Goal: Transaction & Acquisition: Purchase product/service

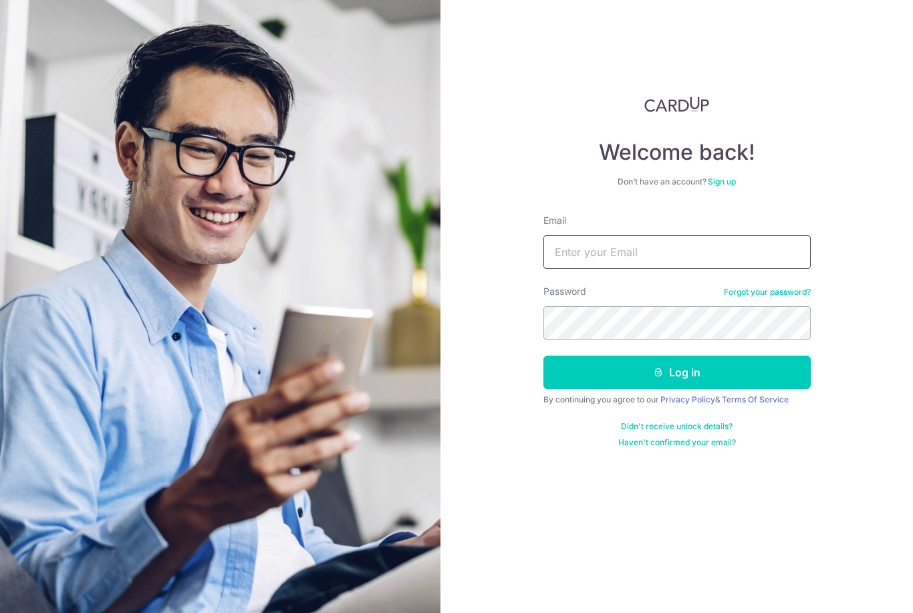
type input "[EMAIL_ADDRESS][DOMAIN_NAME]"
click at [676, 372] on button "Log in" at bounding box center [676, 372] width 267 height 33
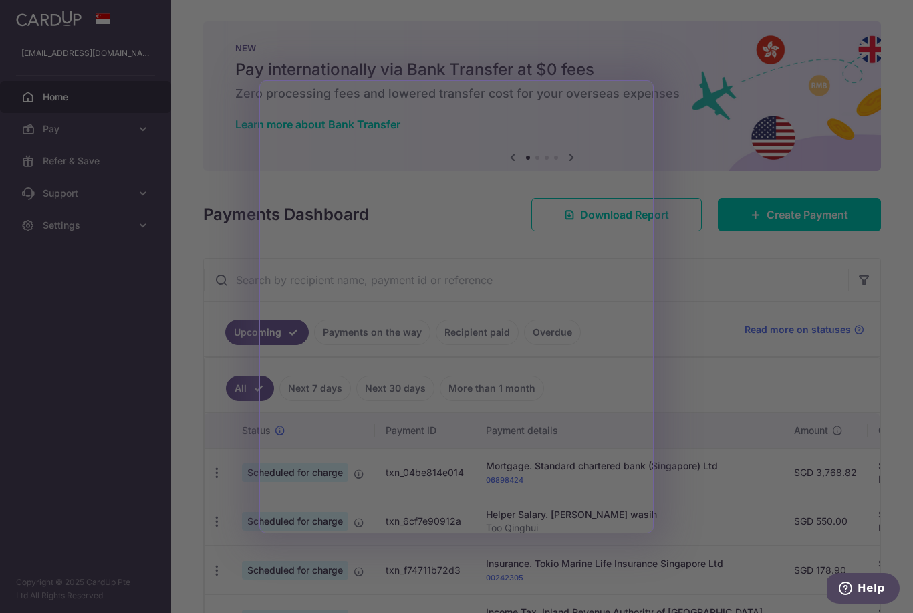
click at [743, 333] on div at bounding box center [461, 309] width 922 height 619
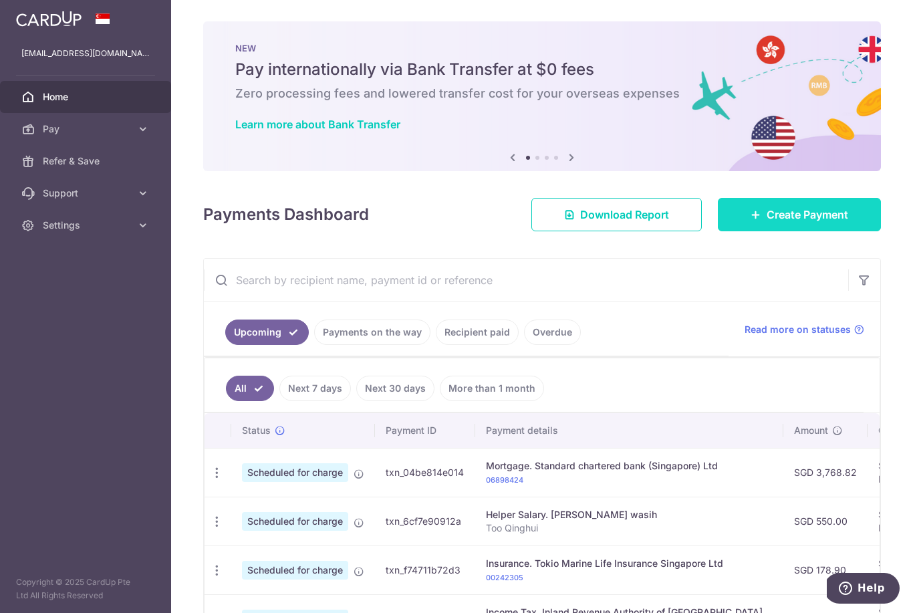
click at [809, 223] on span "Create Payment" at bounding box center [807, 214] width 82 height 16
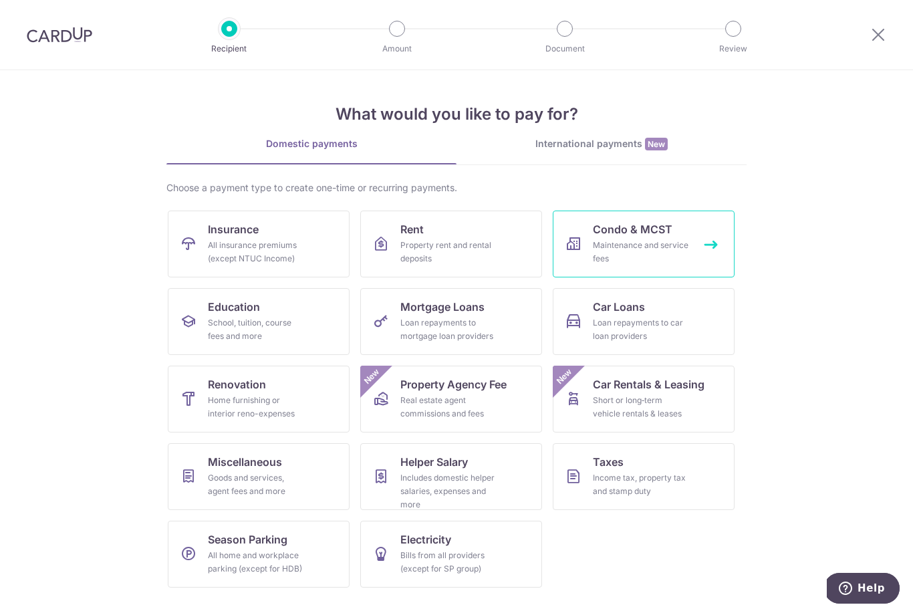
click at [676, 257] on div "Maintenance and service fees" at bounding box center [641, 252] width 96 height 27
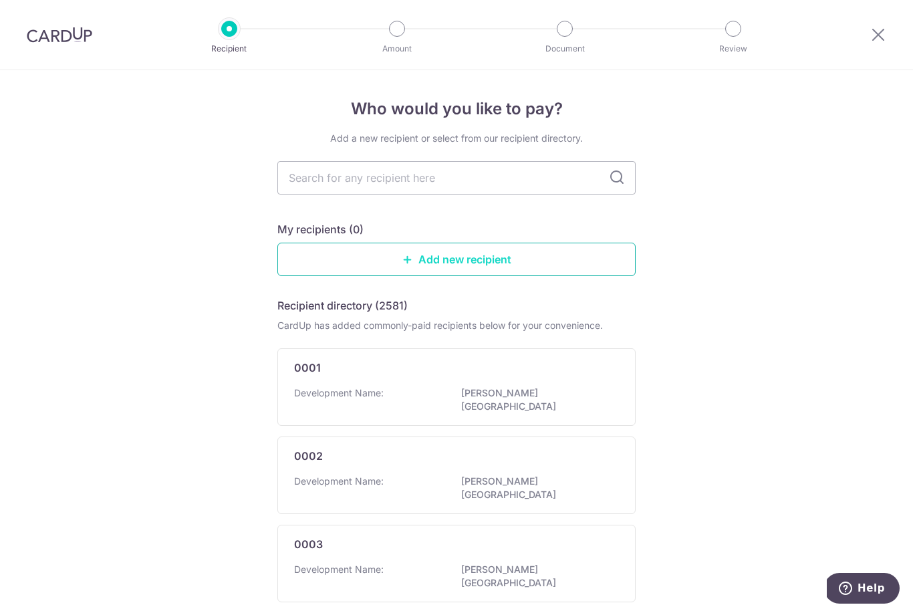
click at [503, 273] on link "Add new recipient" at bounding box center [456, 259] width 358 height 33
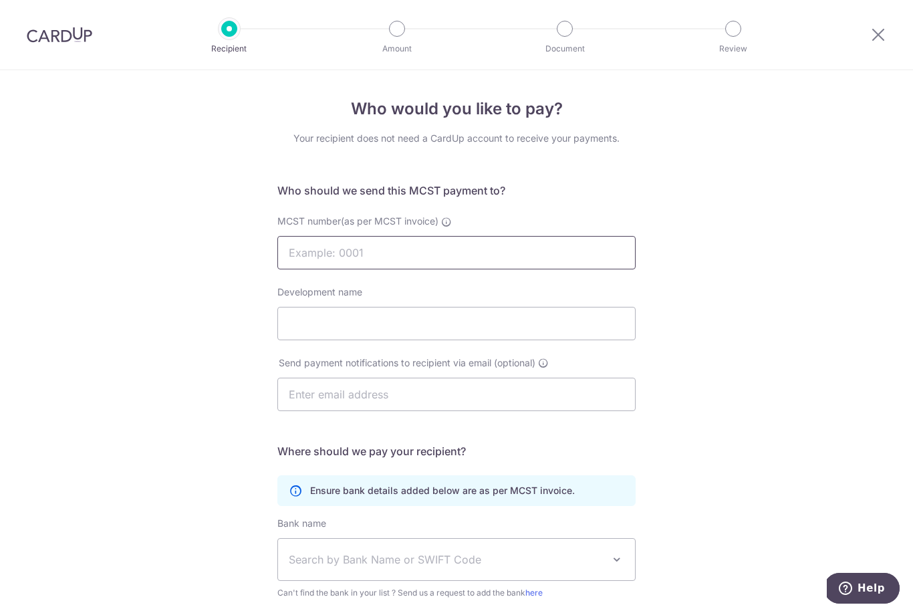
click at [437, 259] on input "MCST number(as per MCST invoice)" at bounding box center [456, 252] width 358 height 33
type input "4830"
click at [303, 338] on input "Development name" at bounding box center [456, 323] width 358 height 33
type input "Treasures @ Tampines"
click at [440, 390] on input "text" at bounding box center [456, 394] width 358 height 33
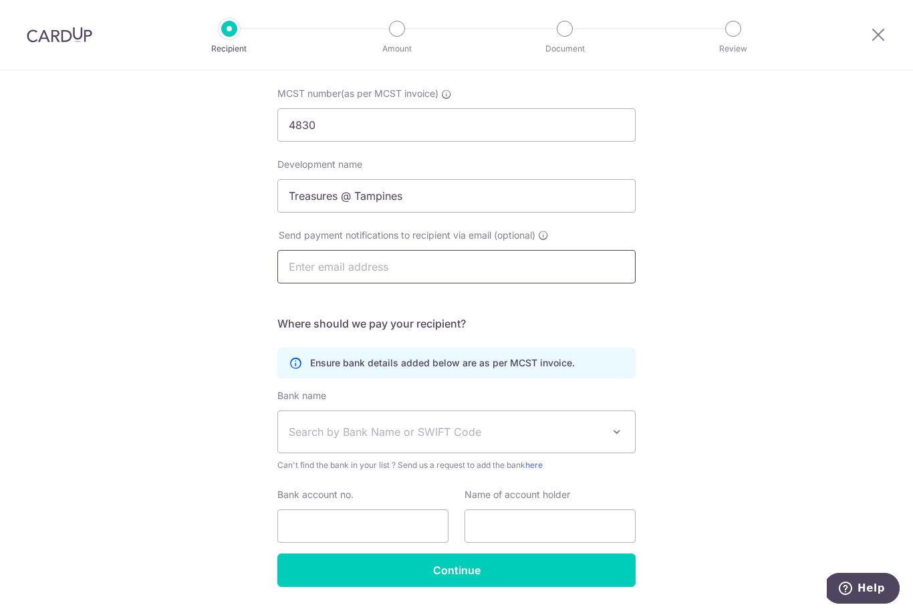
scroll to position [127, 0]
click at [498, 436] on span "Search by Bank Name or SWIFT Code" at bounding box center [446, 432] width 314 height 16
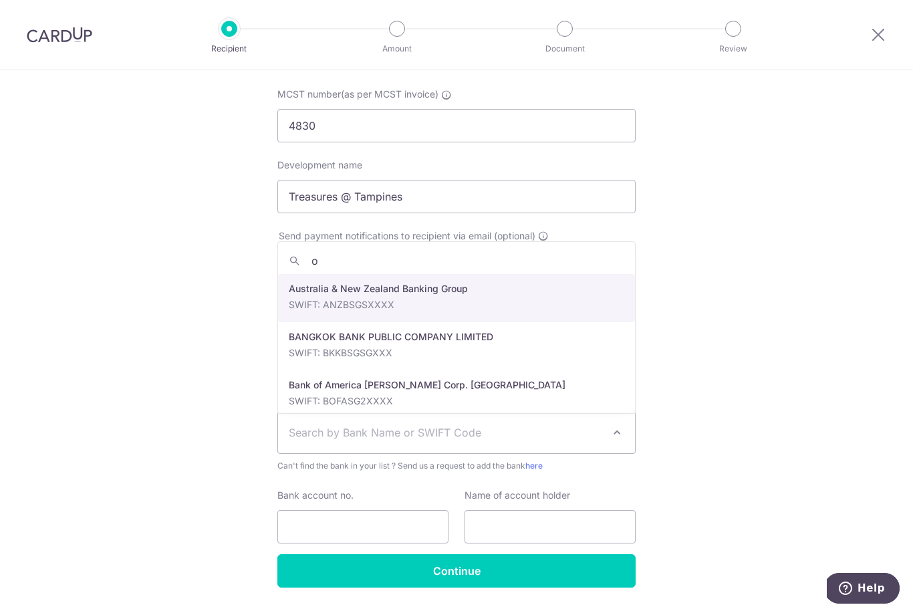
type input "oc"
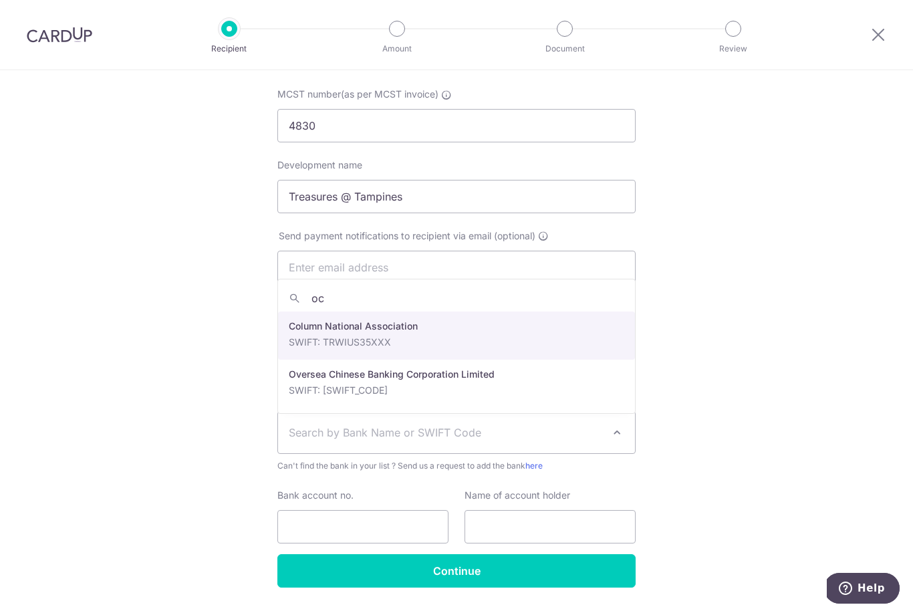
select select "12"
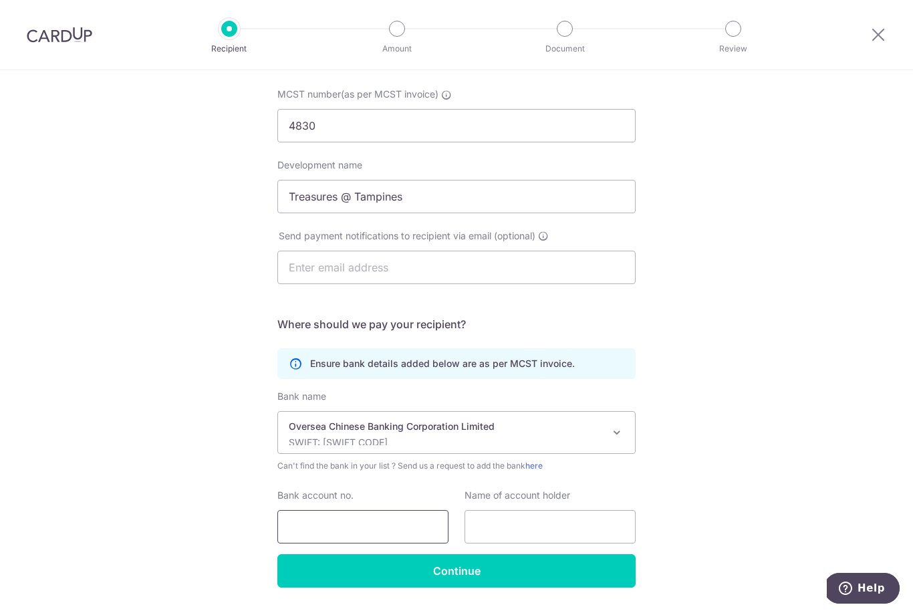
click at [388, 529] on input "Bank account no." at bounding box center [362, 526] width 171 height 33
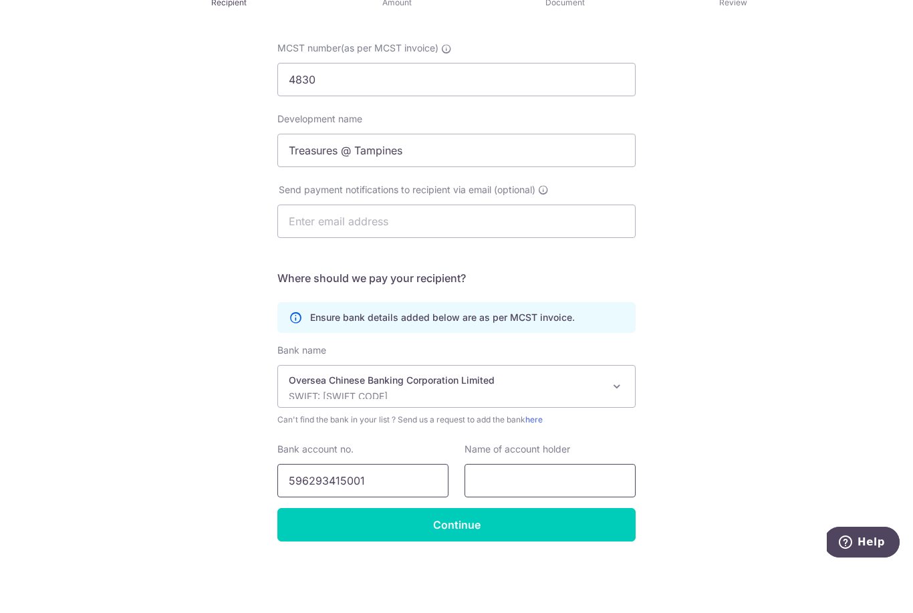
type input "596293415001"
click at [562, 510] on input "text" at bounding box center [549, 526] width 171 height 33
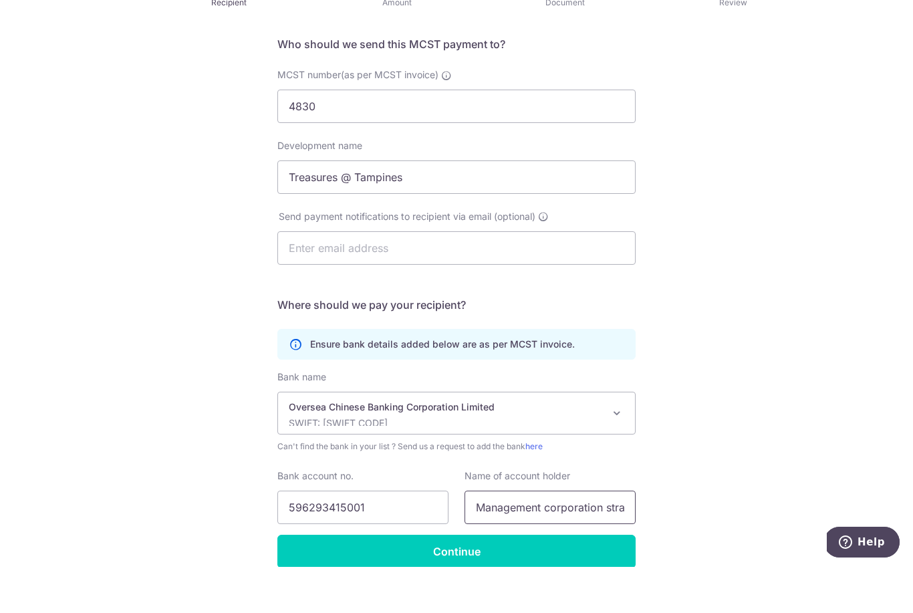
scroll to position [106, 0]
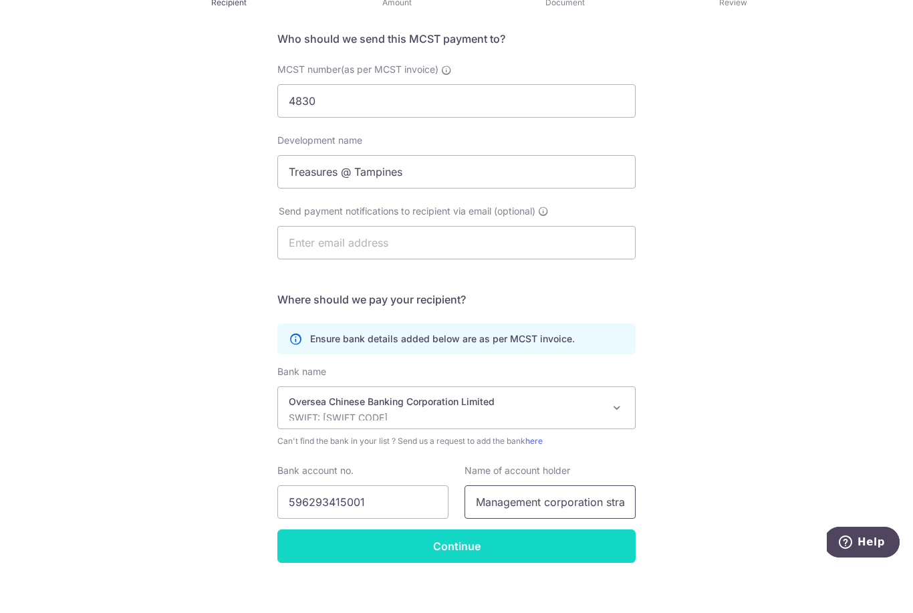
type input "Management corporation strata title plan no.4830"
click at [440, 575] on input "Continue" at bounding box center [456, 591] width 358 height 33
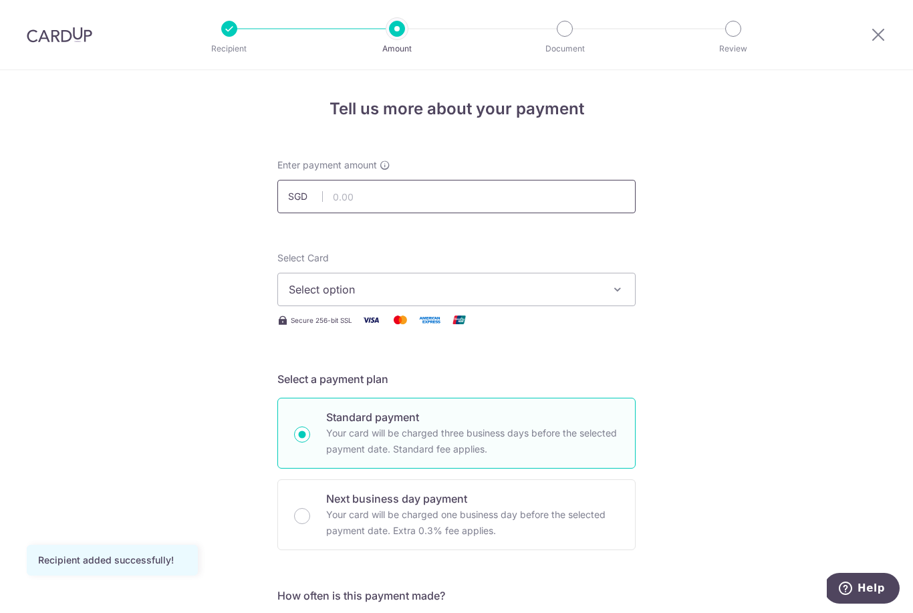
click at [461, 207] on input "text" at bounding box center [456, 196] width 358 height 33
type input "686.70"
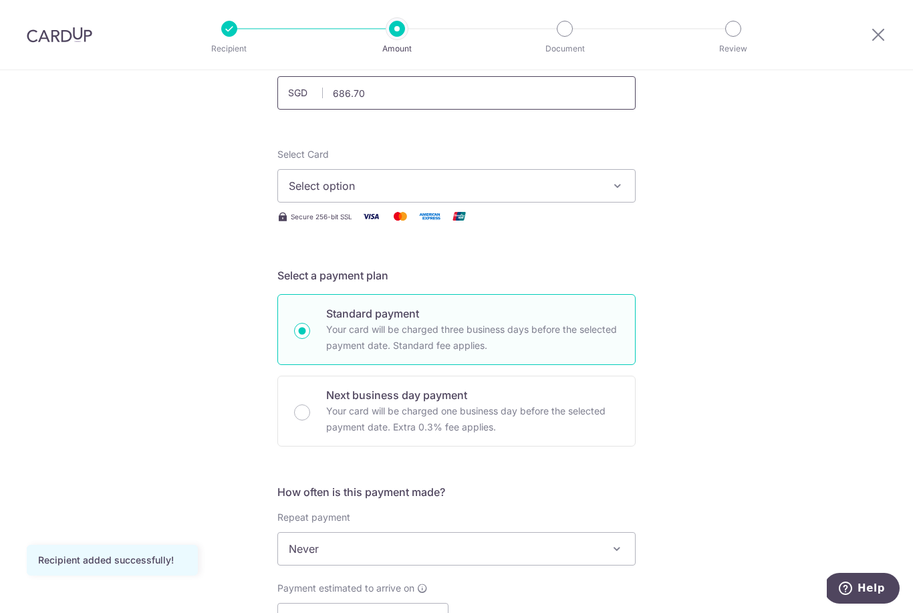
scroll to position [110, 0]
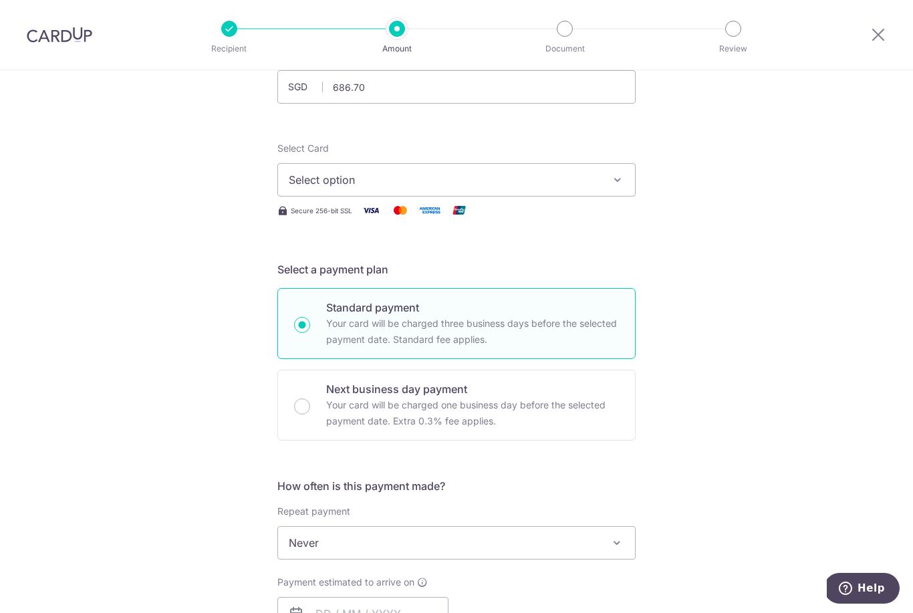
click at [547, 188] on span "Select option" at bounding box center [444, 180] width 311 height 16
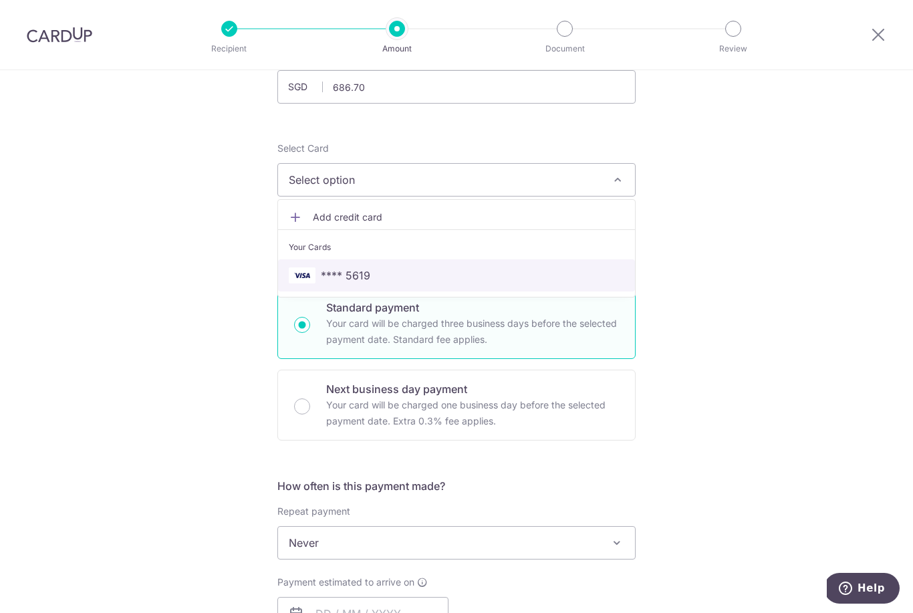
click at [521, 289] on link "**** 5619" at bounding box center [456, 275] width 357 height 32
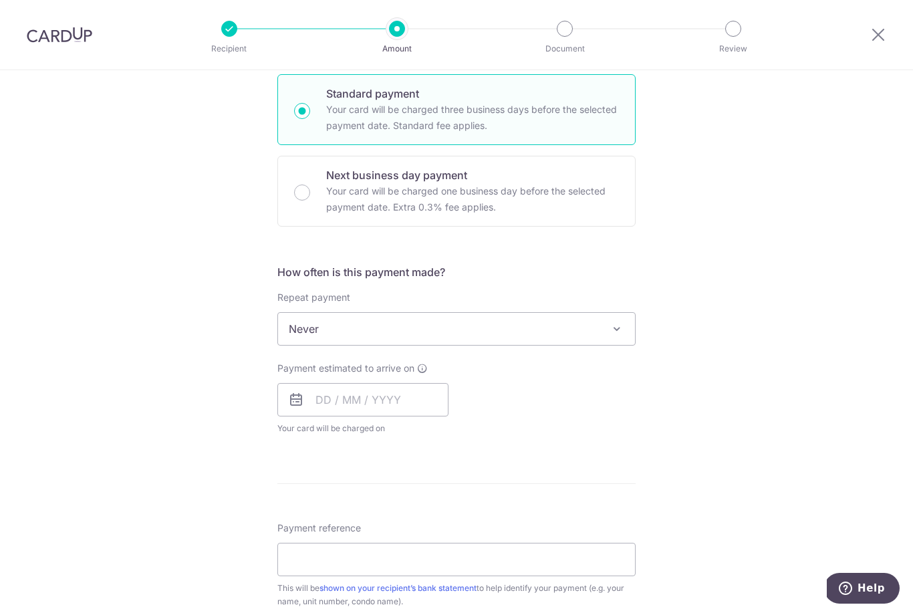
scroll to position [335, 0]
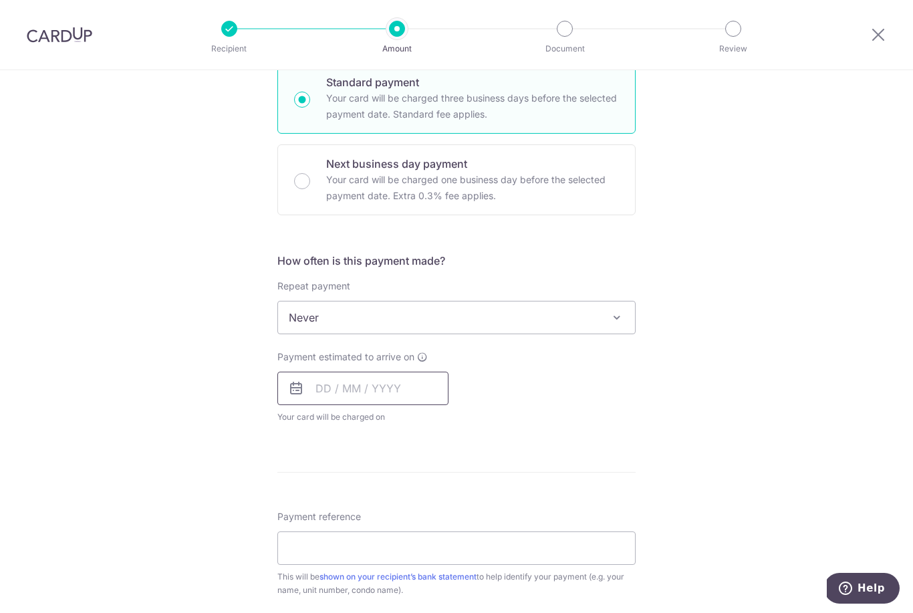
click at [425, 396] on input "text" at bounding box center [362, 388] width 171 height 33
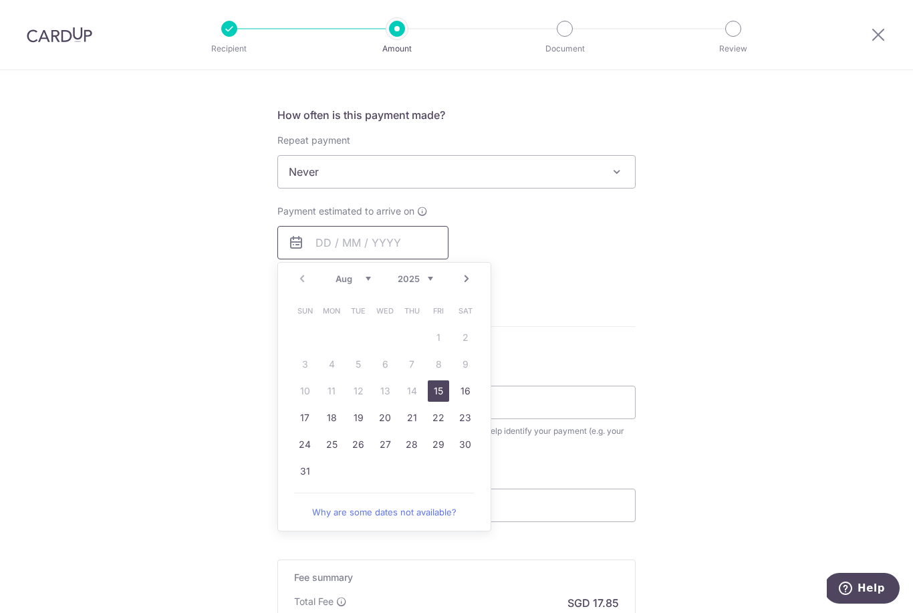
scroll to position [486, 0]
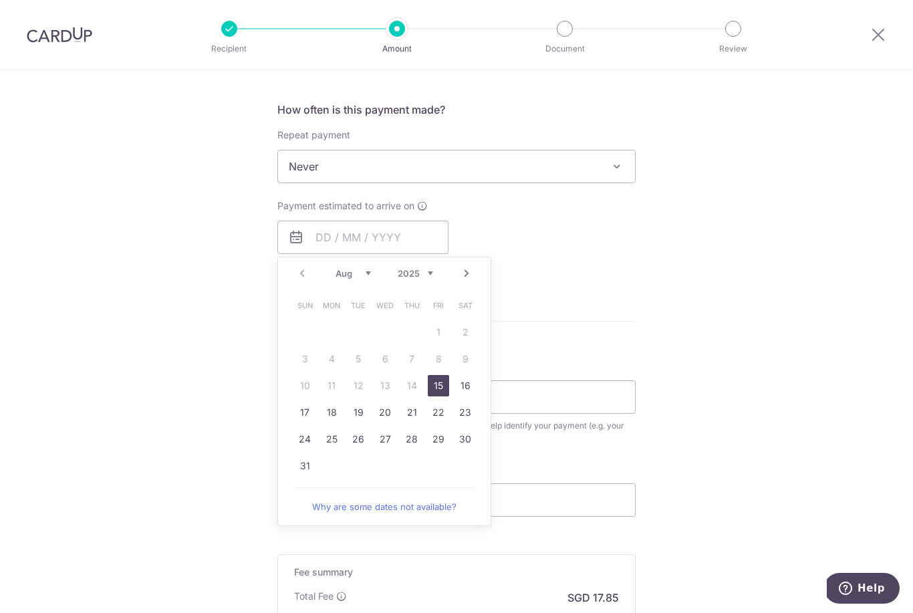
click at [439, 396] on link "15" at bounding box center [438, 385] width 21 height 21
type input "15/08/2025"
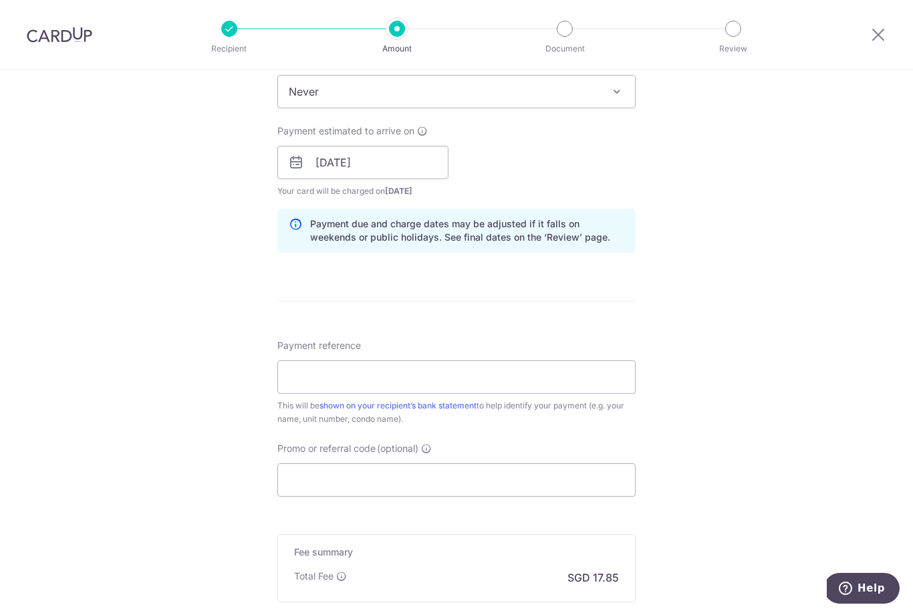
scroll to position [561, 0]
click at [540, 382] on input "Payment reference" at bounding box center [456, 376] width 358 height 33
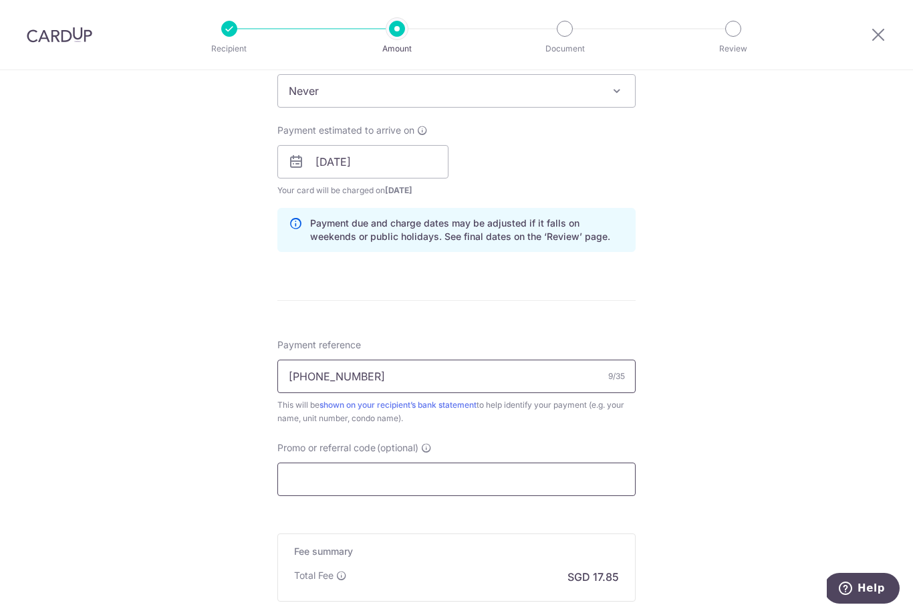
type input "001-08-05"
click at [452, 489] on input "Promo or referral code (optional)" at bounding box center [456, 478] width 358 height 33
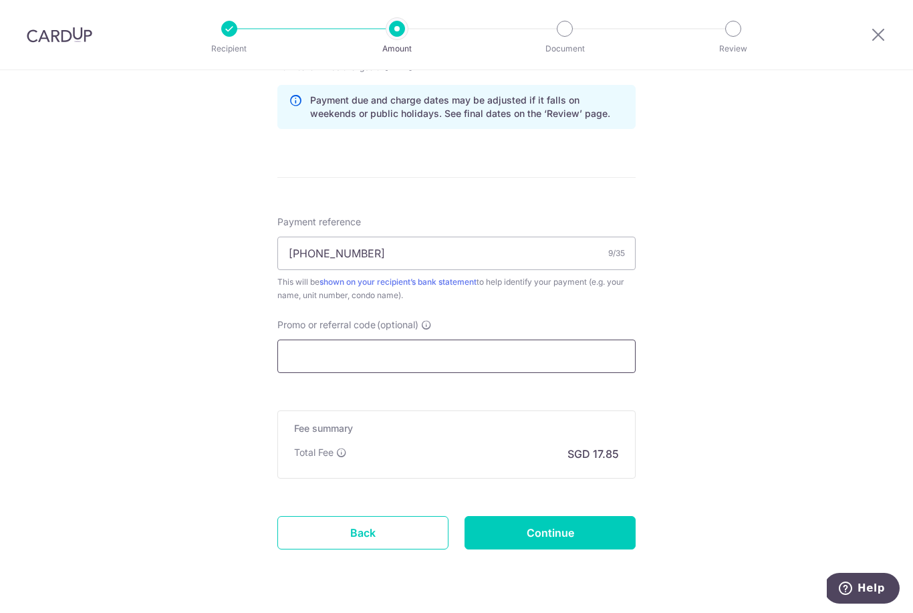
scroll to position [684, 0]
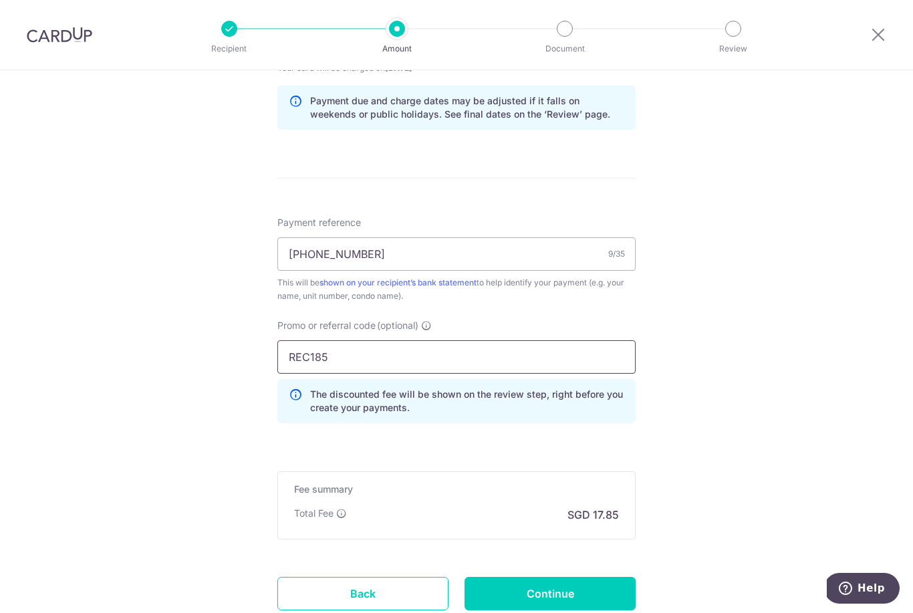
type input "REC185"
click at [725, 488] on div "Tell us more about your payment Enter payment amount SGD 686.70 686.70 Recipien…" at bounding box center [456, 49] width 913 height 1324
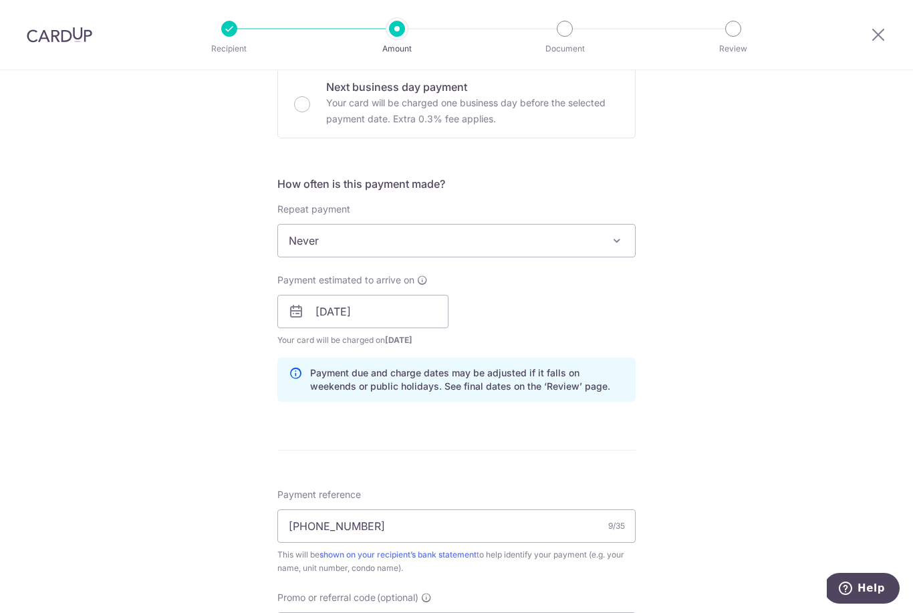
scroll to position [412, 0]
click at [587, 245] on span "Never" at bounding box center [456, 241] width 357 height 32
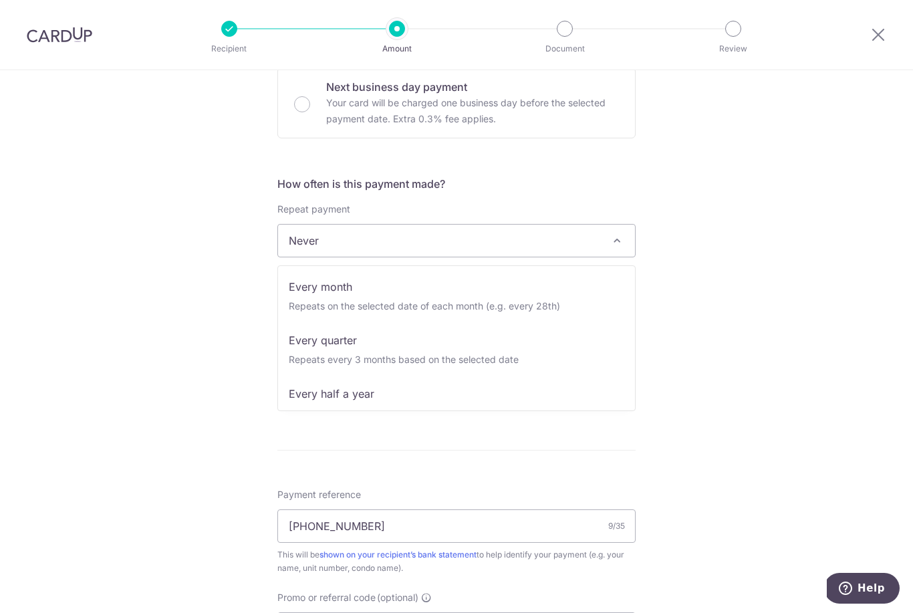
scroll to position [118, 0]
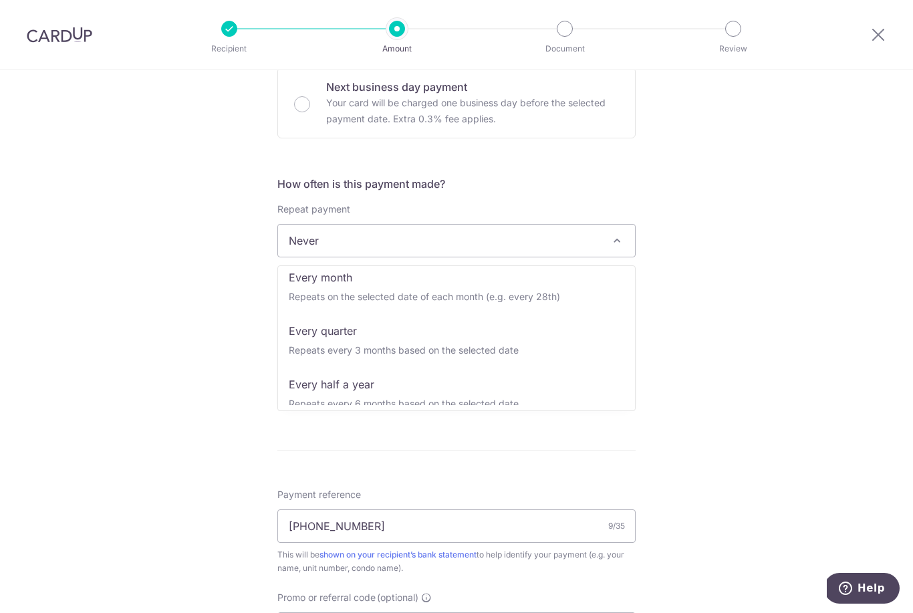
select select "4"
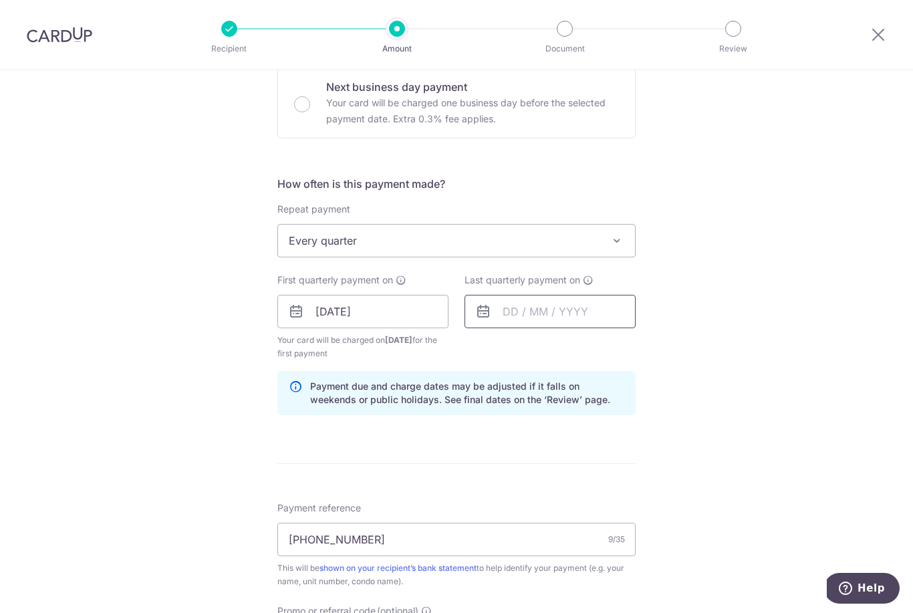
click at [586, 319] on input "text" at bounding box center [549, 311] width 171 height 33
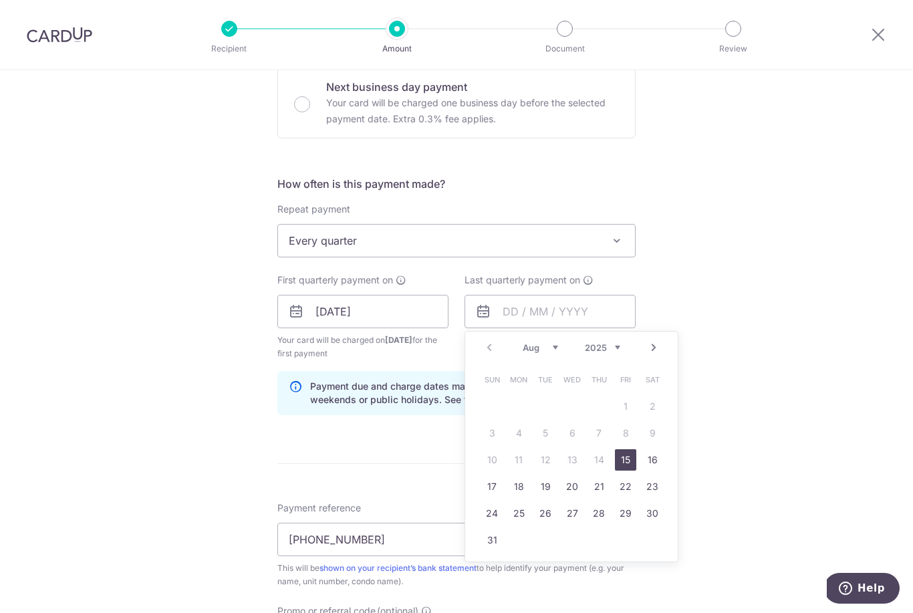
click at [656, 355] on link "Next" at bounding box center [654, 347] width 16 height 16
click at [494, 349] on link "Prev" at bounding box center [489, 347] width 16 height 16
click at [605, 352] on select "2025 2026 2027 2028 2029 2030 2031 2032 2033 2034 2035" at bounding box center [602, 347] width 35 height 11
click at [653, 466] on link "15" at bounding box center [652, 459] width 21 height 21
type input "15/08/2026"
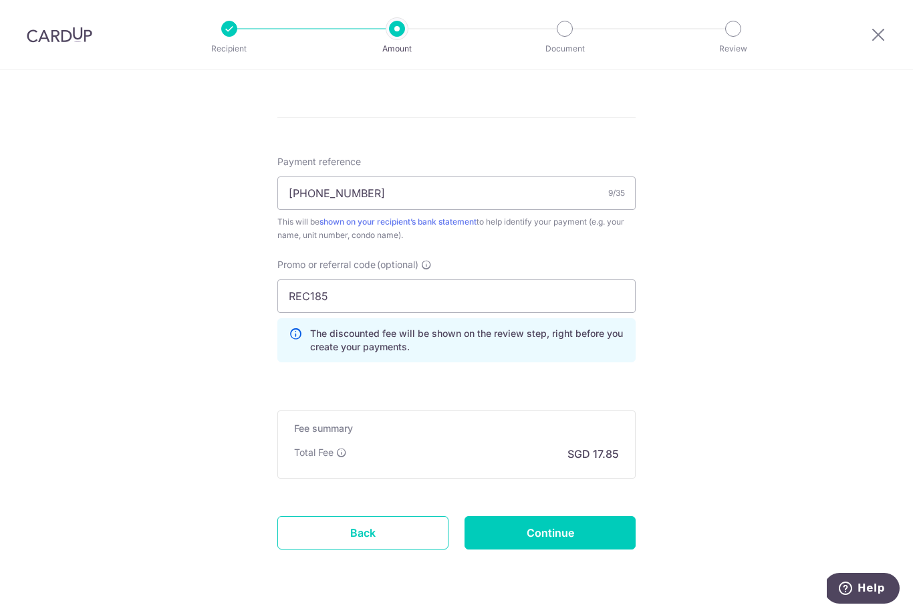
scroll to position [757, 0]
click at [566, 543] on input "Continue" at bounding box center [549, 533] width 171 height 33
type input "Create Schedule"
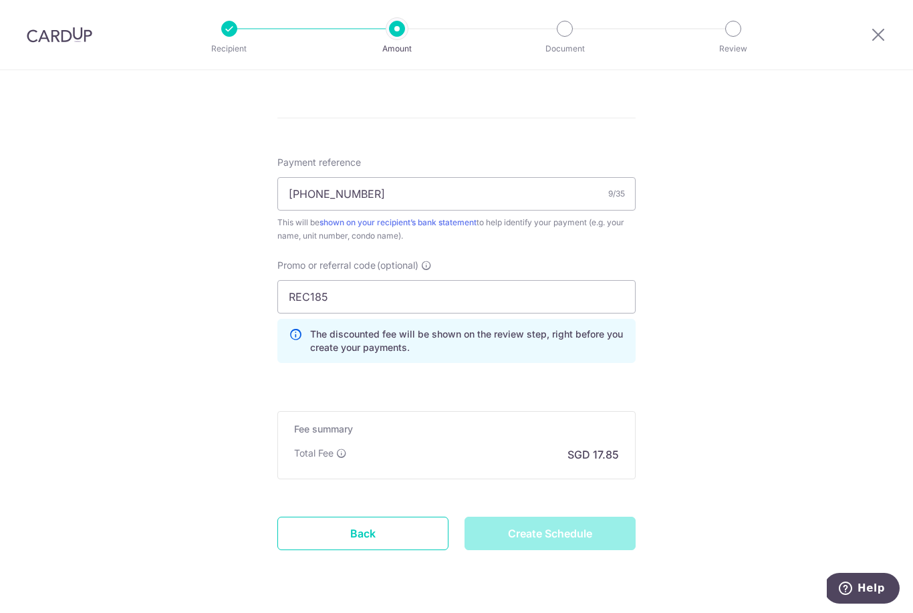
click at [567, 537] on div "Create Schedule" at bounding box center [549, 533] width 187 height 33
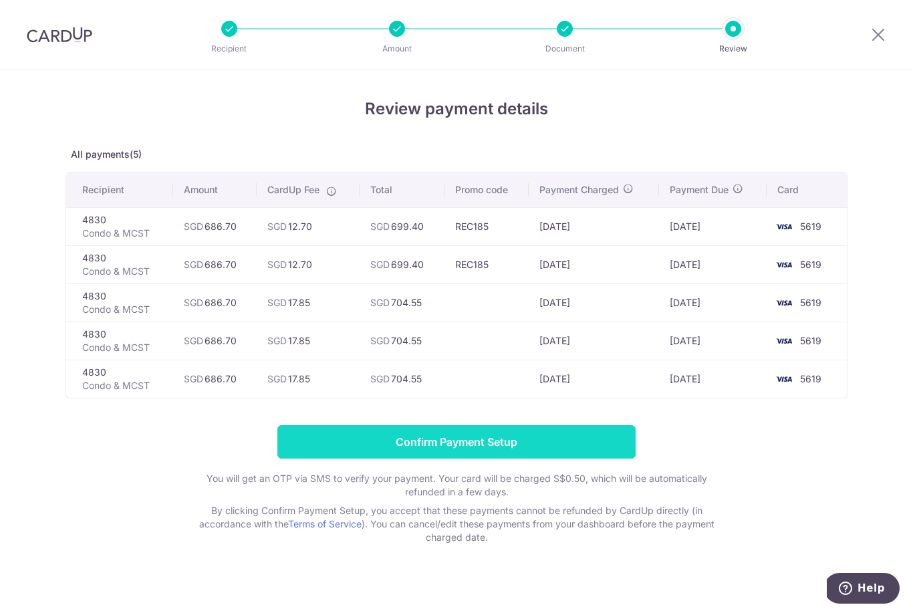
click at [491, 442] on input "Confirm Payment Setup" at bounding box center [456, 441] width 358 height 33
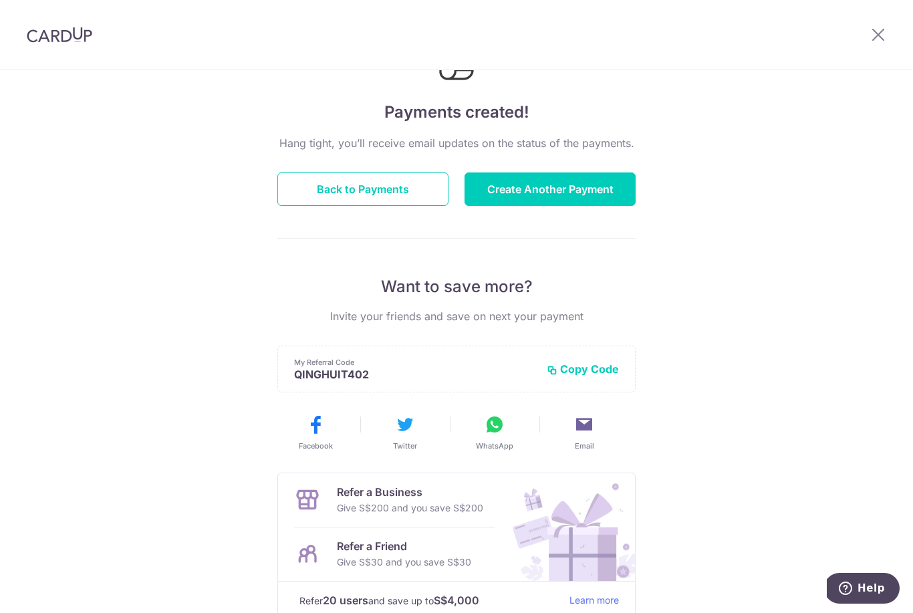
scroll to position [63, 0]
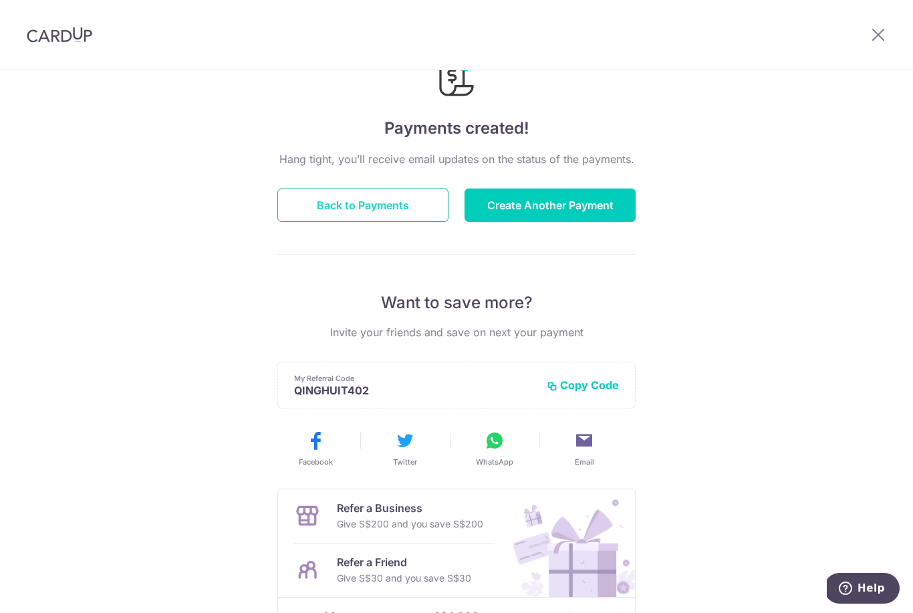
click at [373, 208] on button "Back to Payments" at bounding box center [362, 204] width 171 height 33
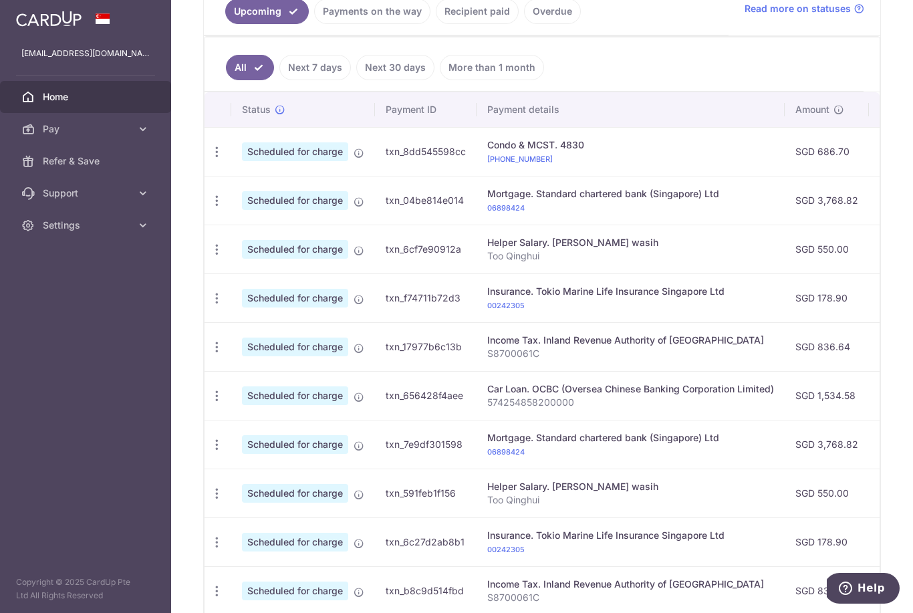
scroll to position [321, 0]
